Goal: Contribute content

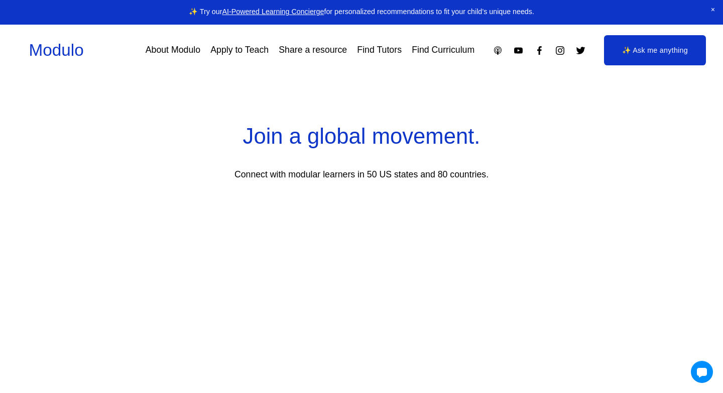
click at [193, 50] on link "About Modulo" at bounding box center [173, 50] width 55 height 18
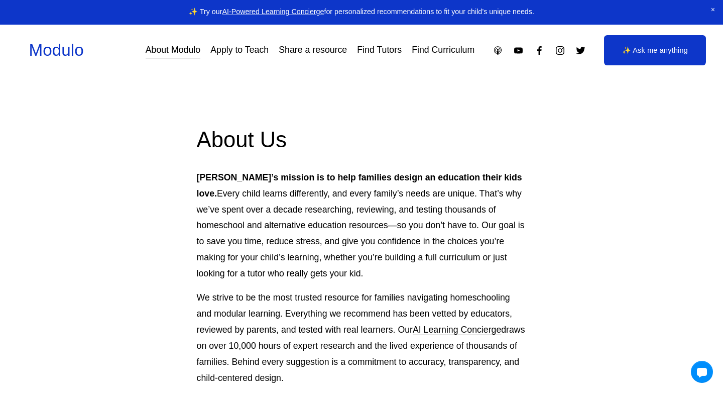
click at [323, 52] on link "Share a resource" at bounding box center [313, 50] width 68 height 18
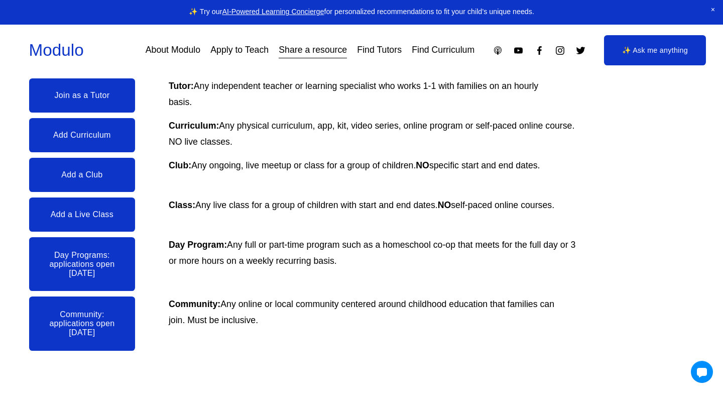
scroll to position [197, 0]
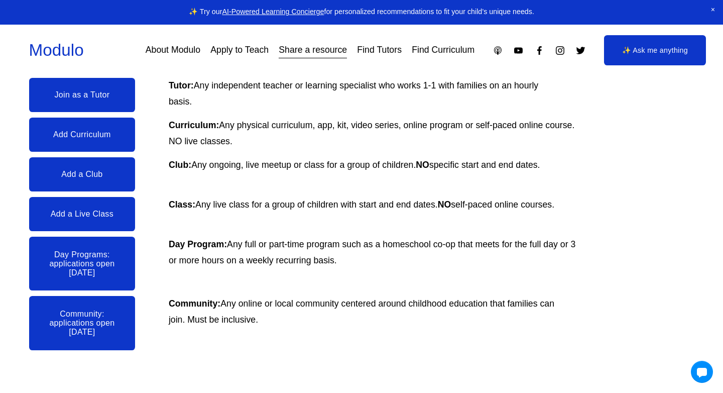
click at [121, 136] on link "Add Curriculum" at bounding box center [82, 135] width 106 height 34
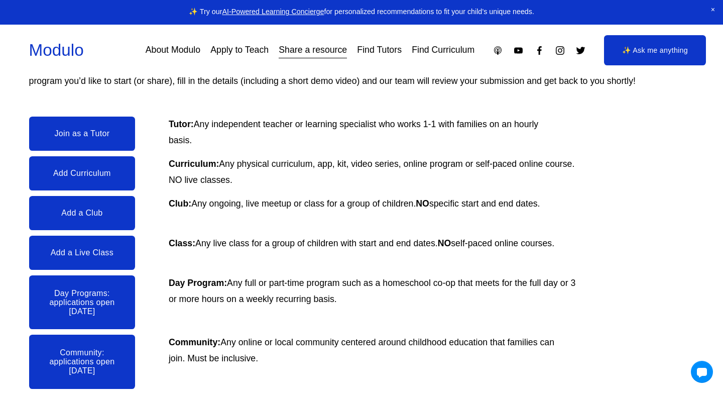
scroll to position [156, 0]
